Goal: Task Accomplishment & Management: Use online tool/utility

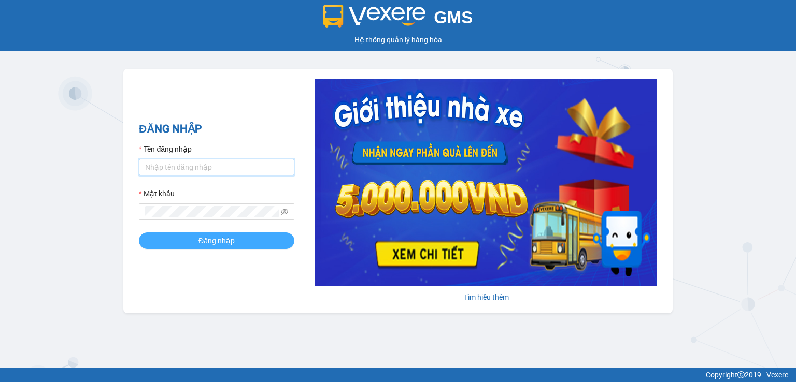
type input "thuy94.phuongnam"
click at [218, 245] on span "Đăng nhập" at bounding box center [216, 240] width 36 height 11
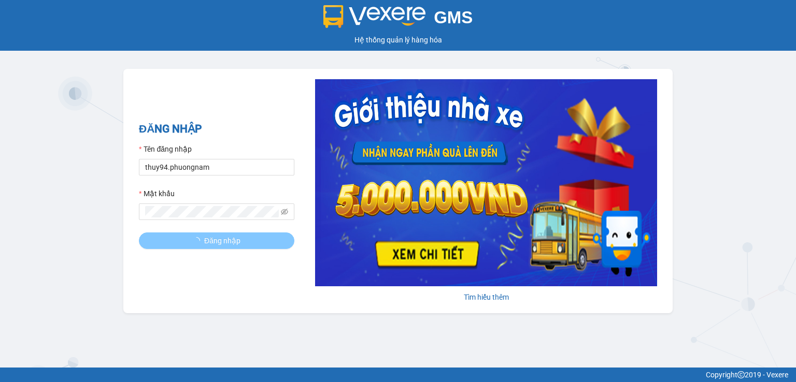
click at [218, 245] on span "Đăng nhập" at bounding box center [222, 240] width 36 height 11
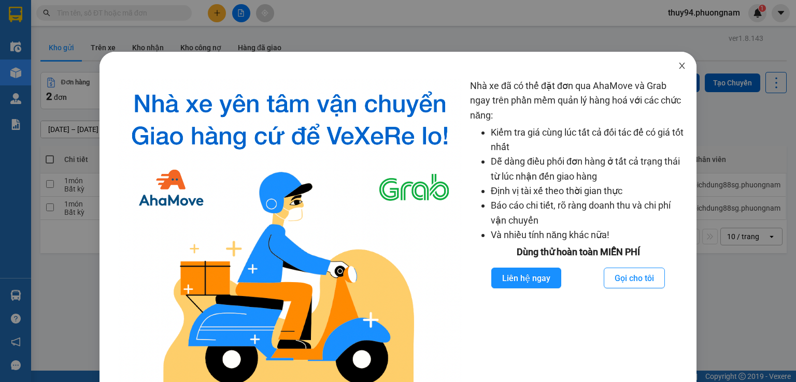
click at [679, 65] on icon "close" at bounding box center [682, 66] width 6 height 6
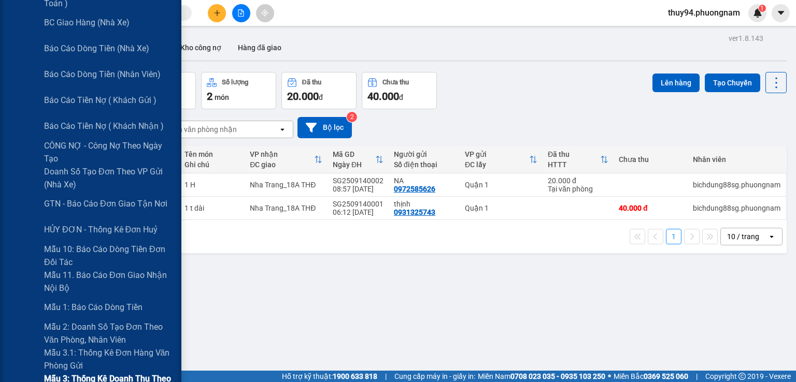
scroll to position [259, 0]
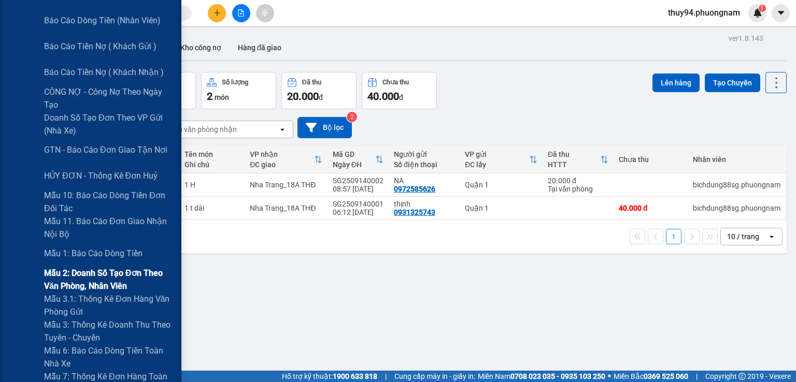
click at [81, 278] on span "Mẫu 2: Doanh số tạo đơn theo Văn phòng, nhân viên" at bounding box center [109, 280] width 130 height 26
